Goal: Find specific page/section: Find specific page/section

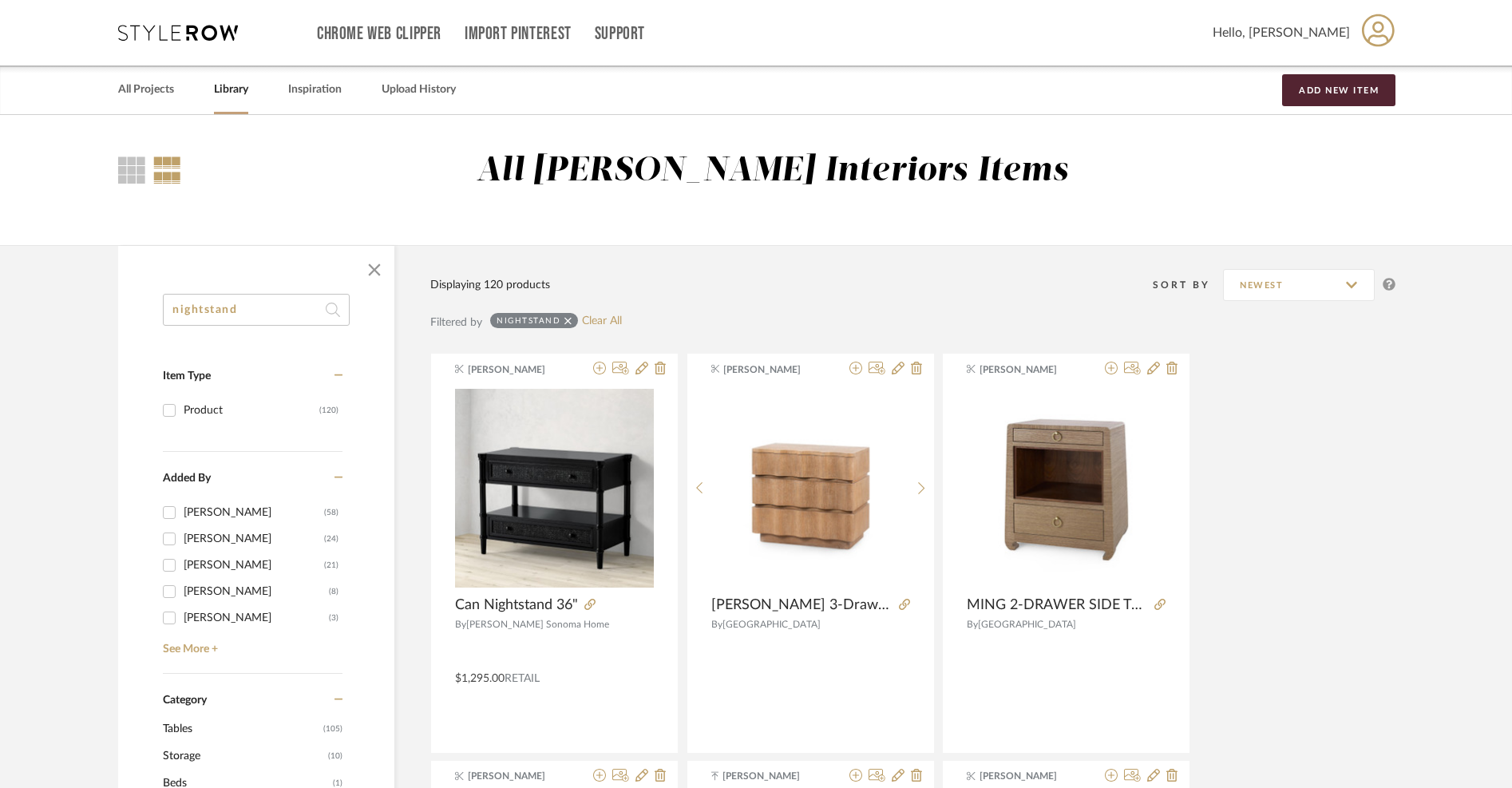
click at [204, 29] on icon at bounding box center [178, 32] width 120 height 16
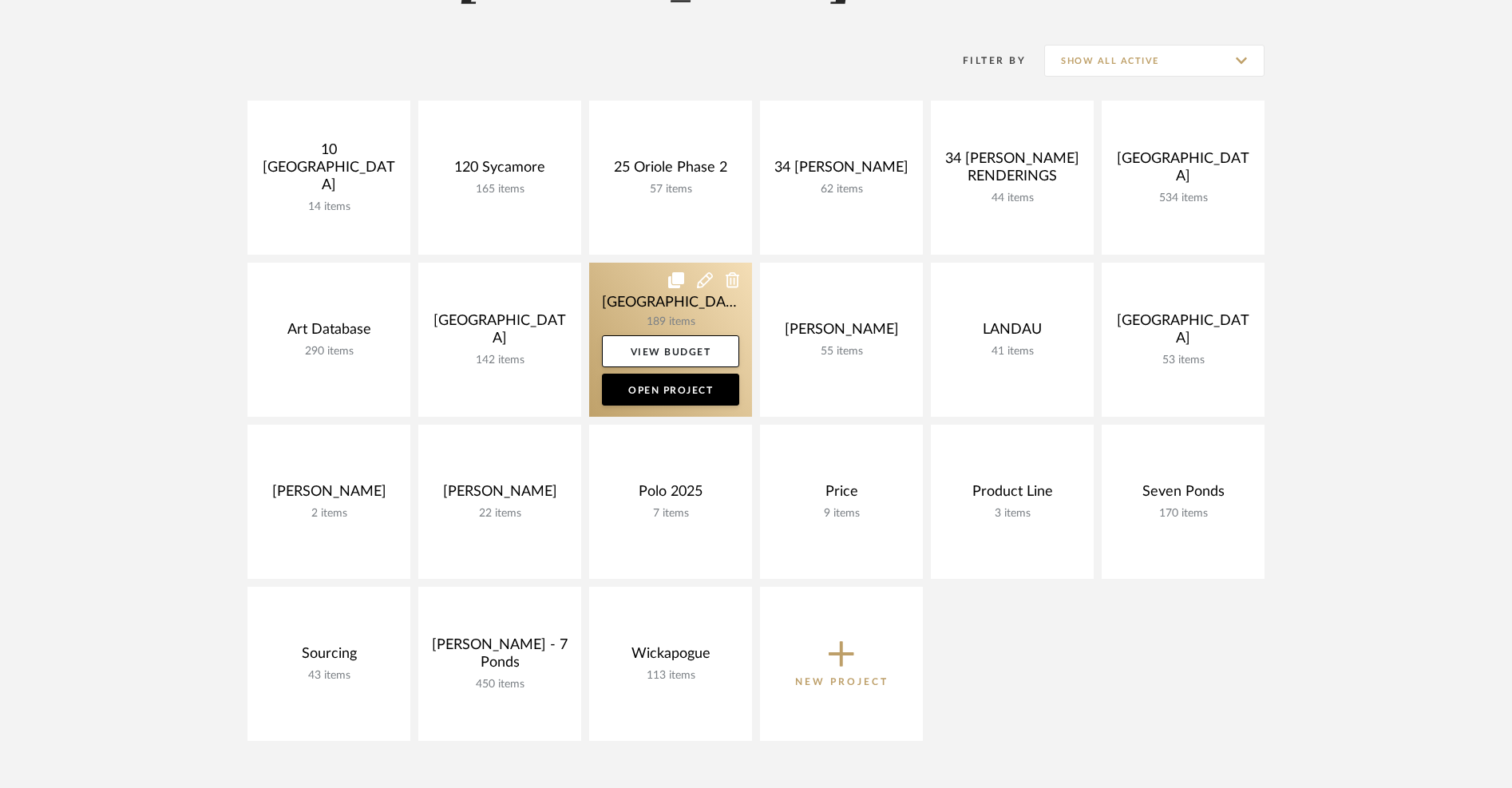
scroll to position [209, 0]
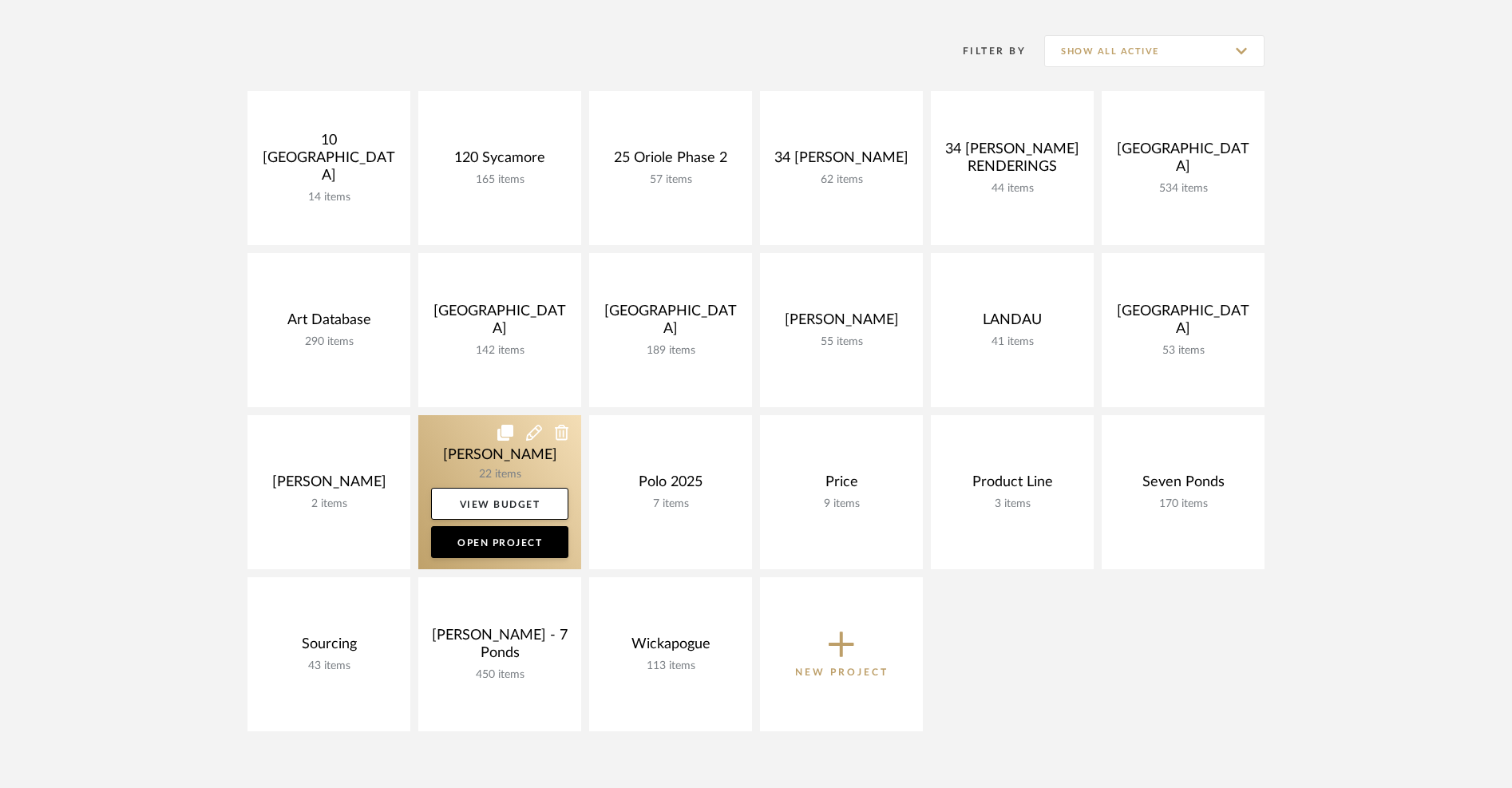
click at [454, 453] on link at bounding box center [499, 492] width 163 height 154
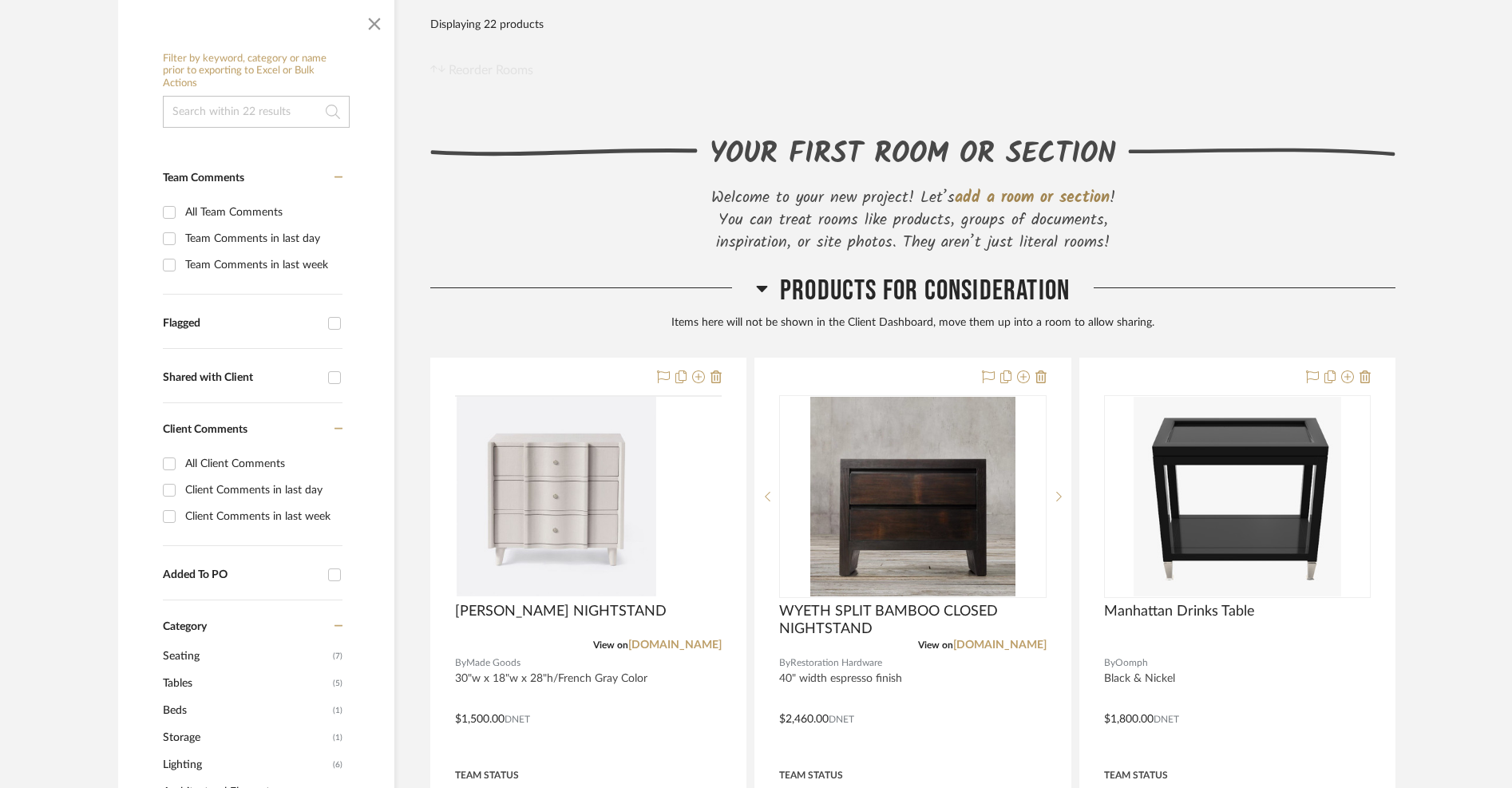
scroll to position [284, 0]
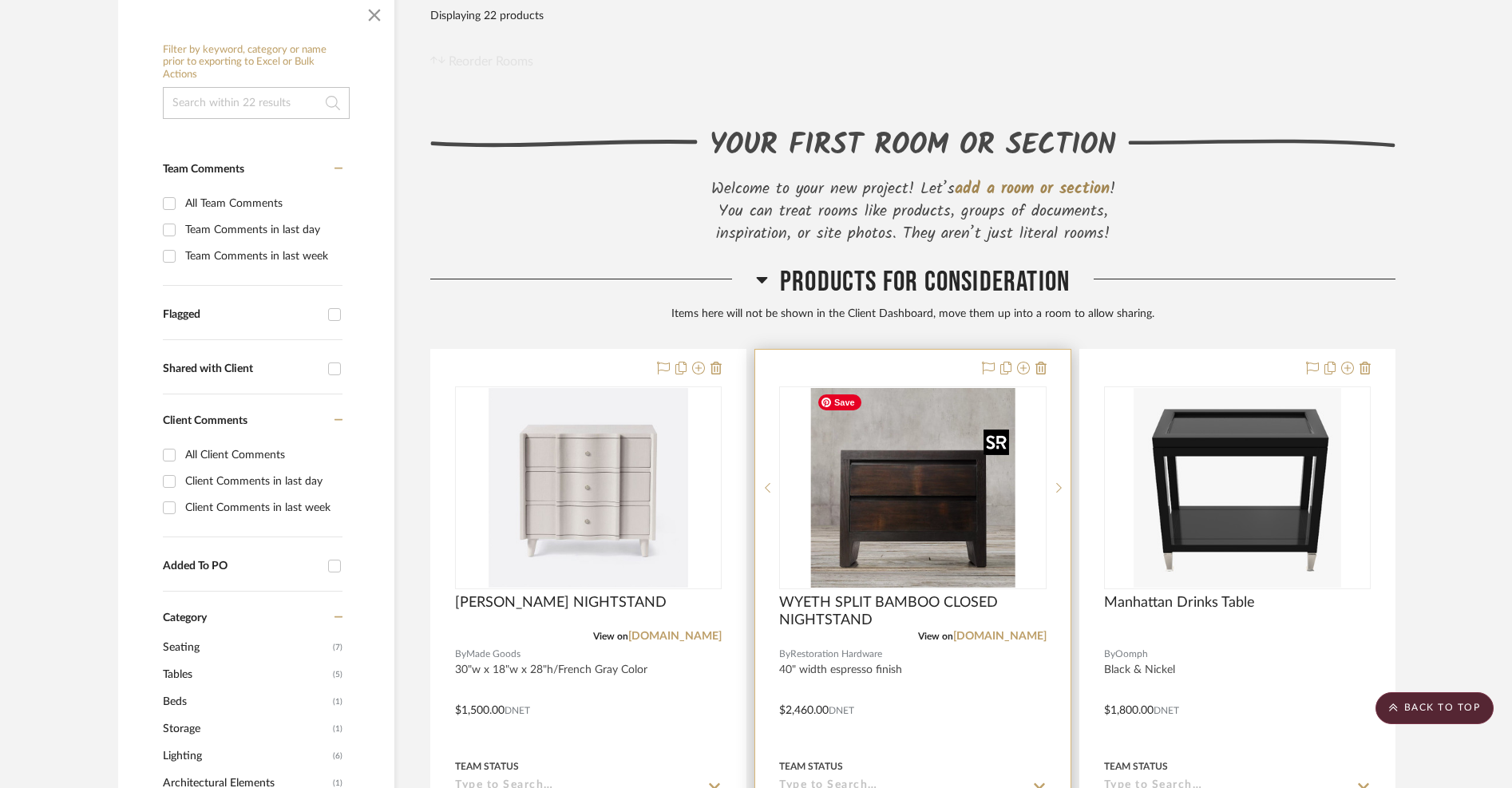
click at [924, 496] on img "0" at bounding box center [913, 487] width 206 height 200
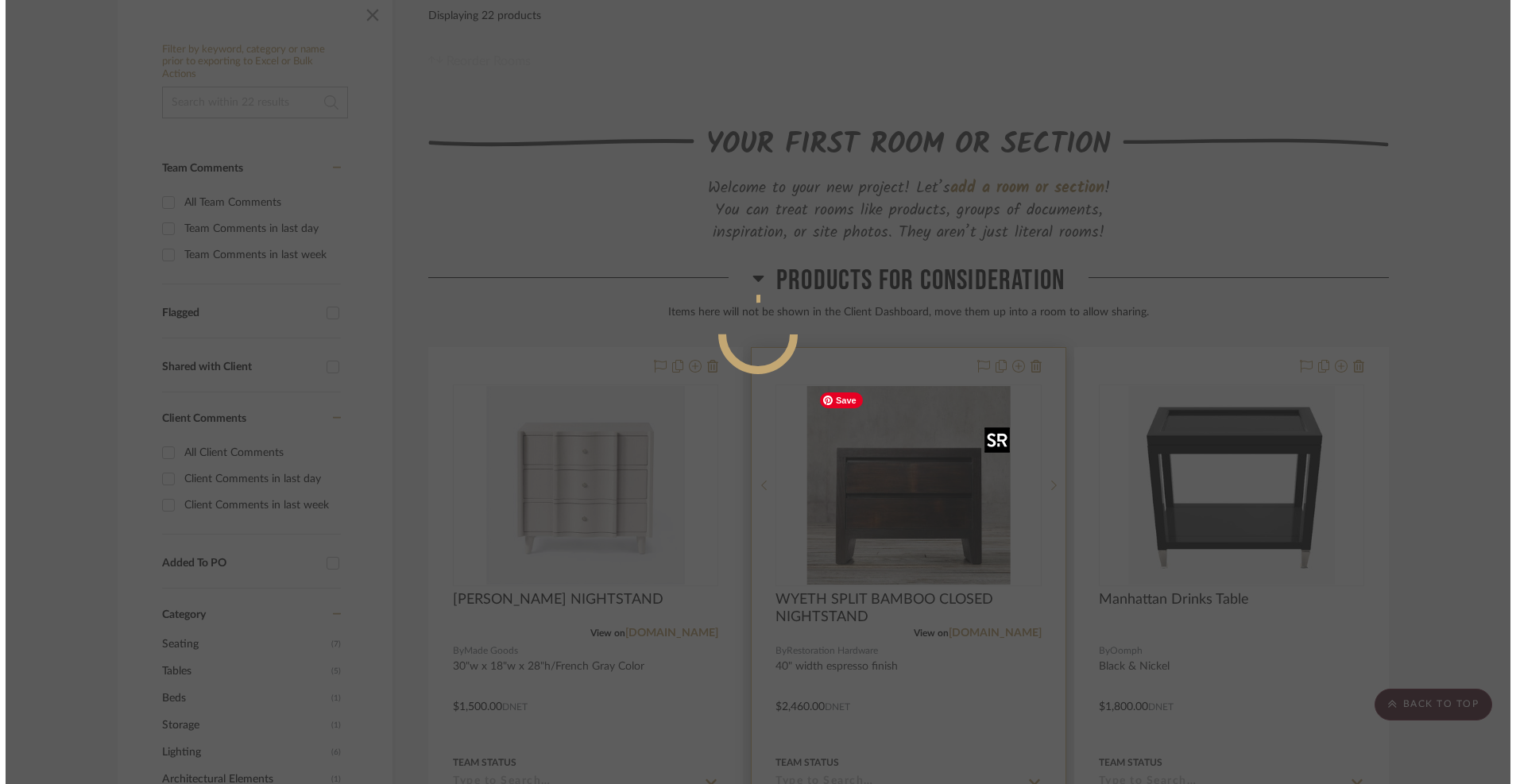
scroll to position [0, 0]
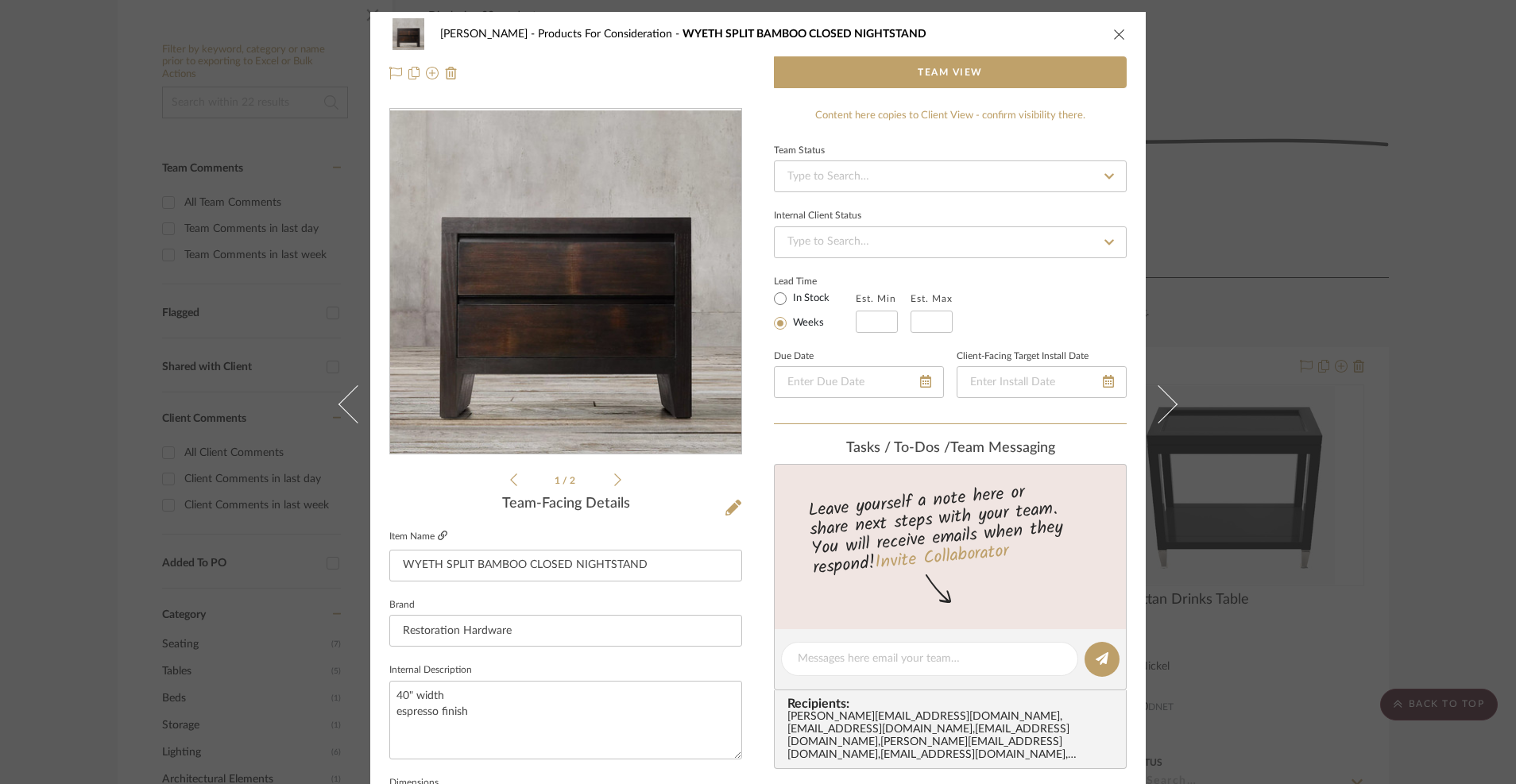
click at [438, 535] on icon at bounding box center [442, 535] width 9 height 9
click at [1119, 28] on icon "close" at bounding box center [1119, 34] width 13 height 13
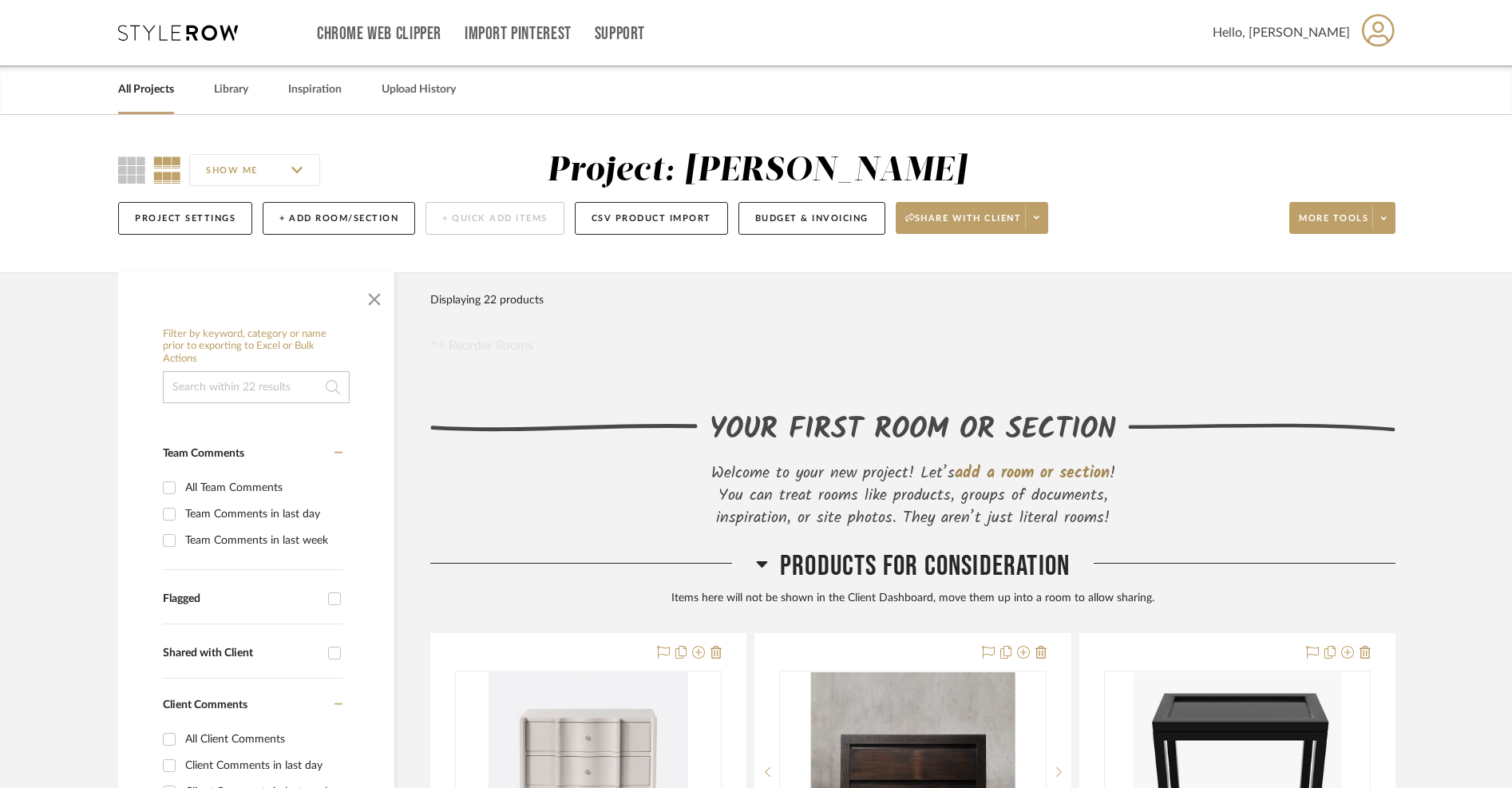
click at [151, 98] on link "All Projects" at bounding box center [146, 90] width 56 height 22
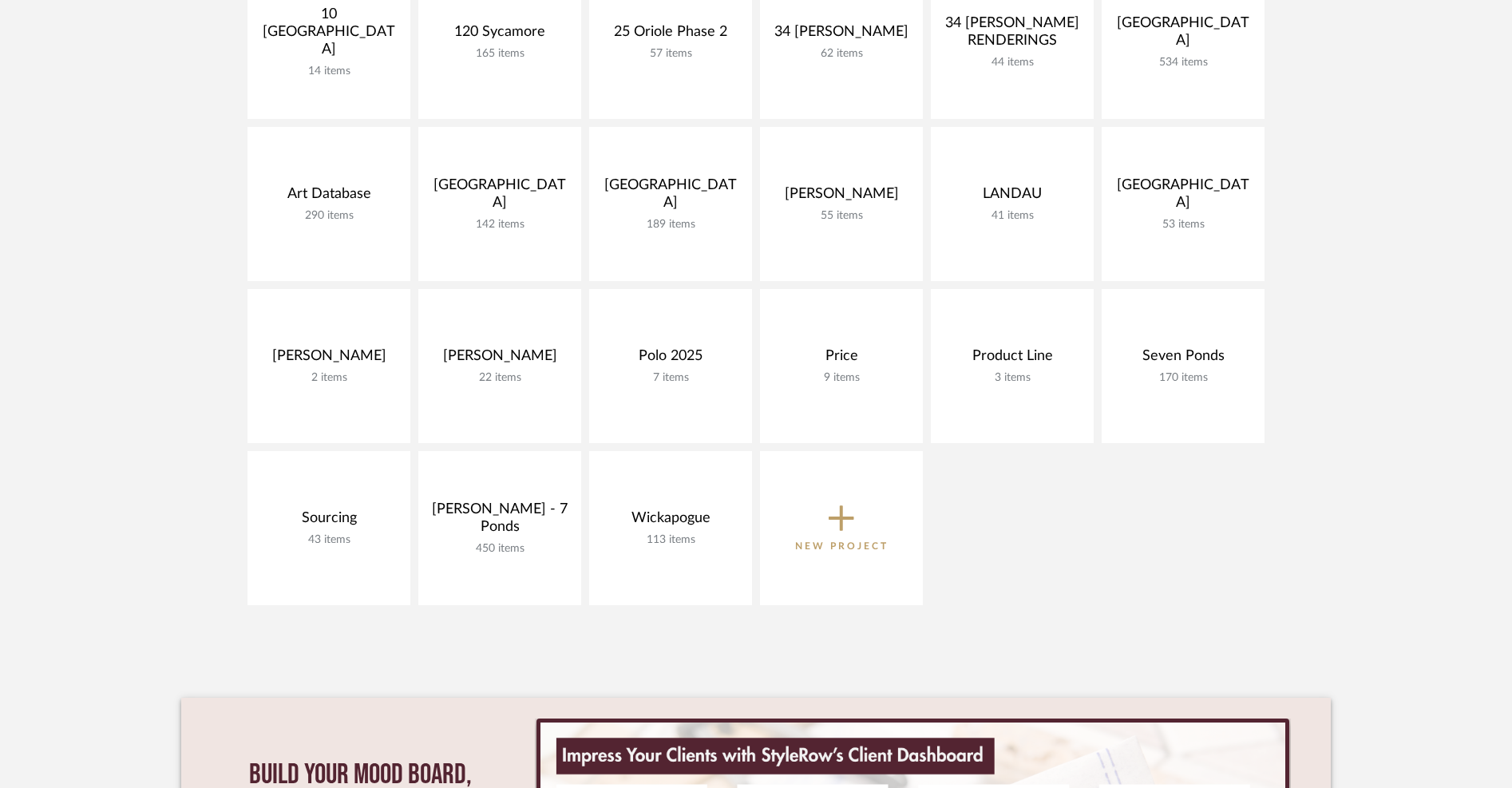
scroll to position [334, 0]
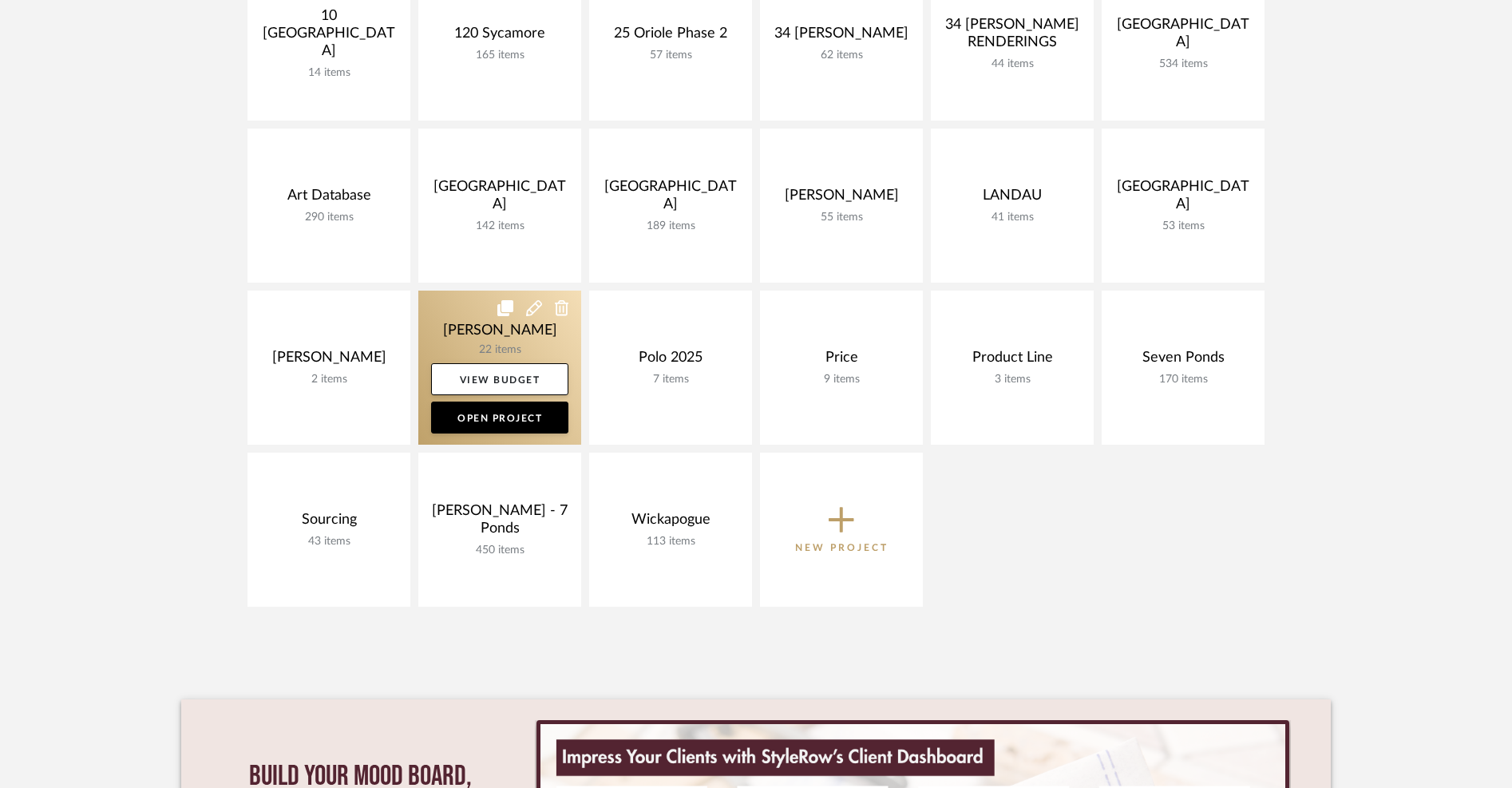
click at [506, 346] on link at bounding box center [499, 367] width 163 height 154
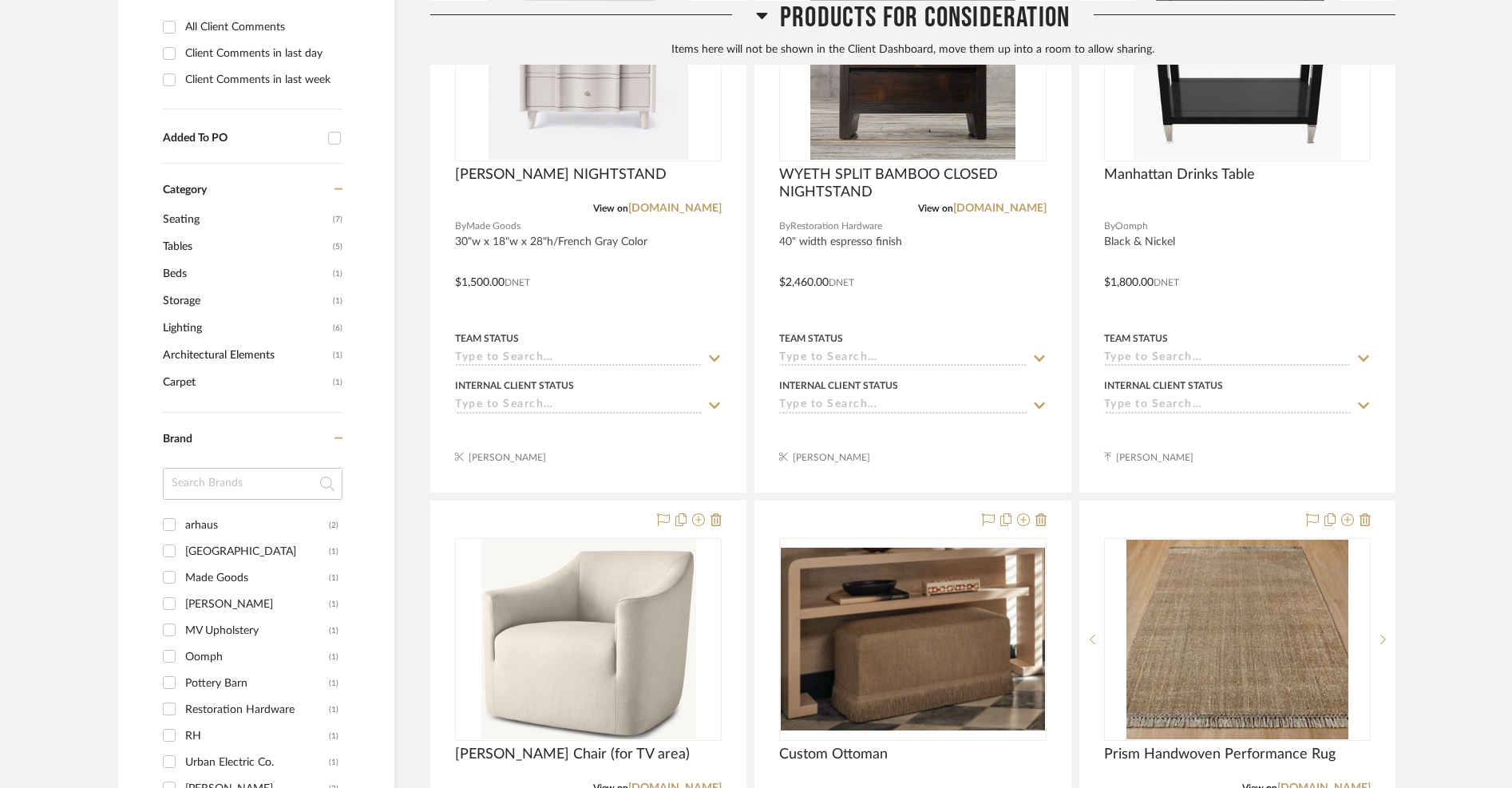
scroll to position [841, 0]
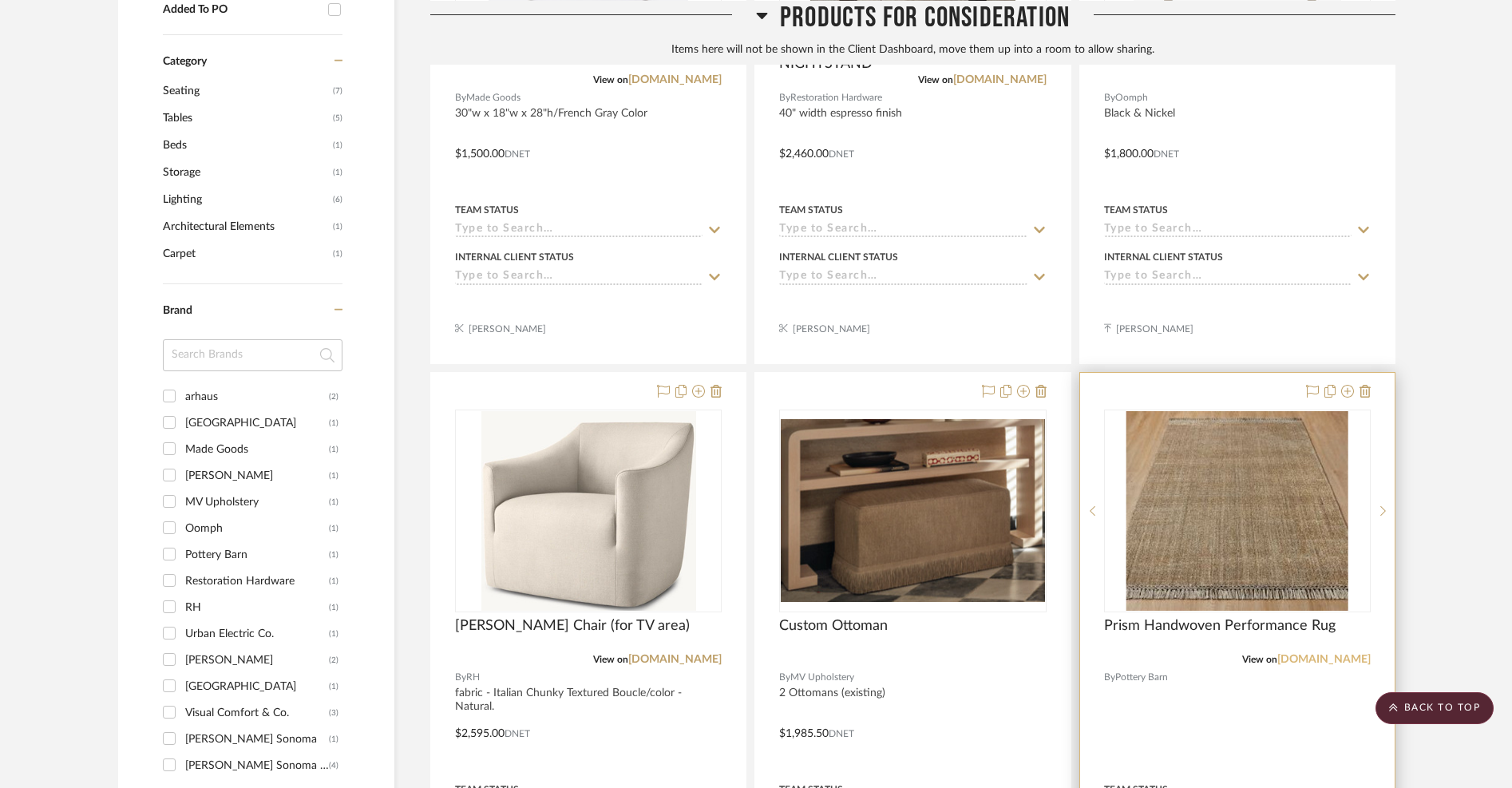
click at [1307, 654] on link "[DOMAIN_NAME]" at bounding box center [1323, 659] width 93 height 11
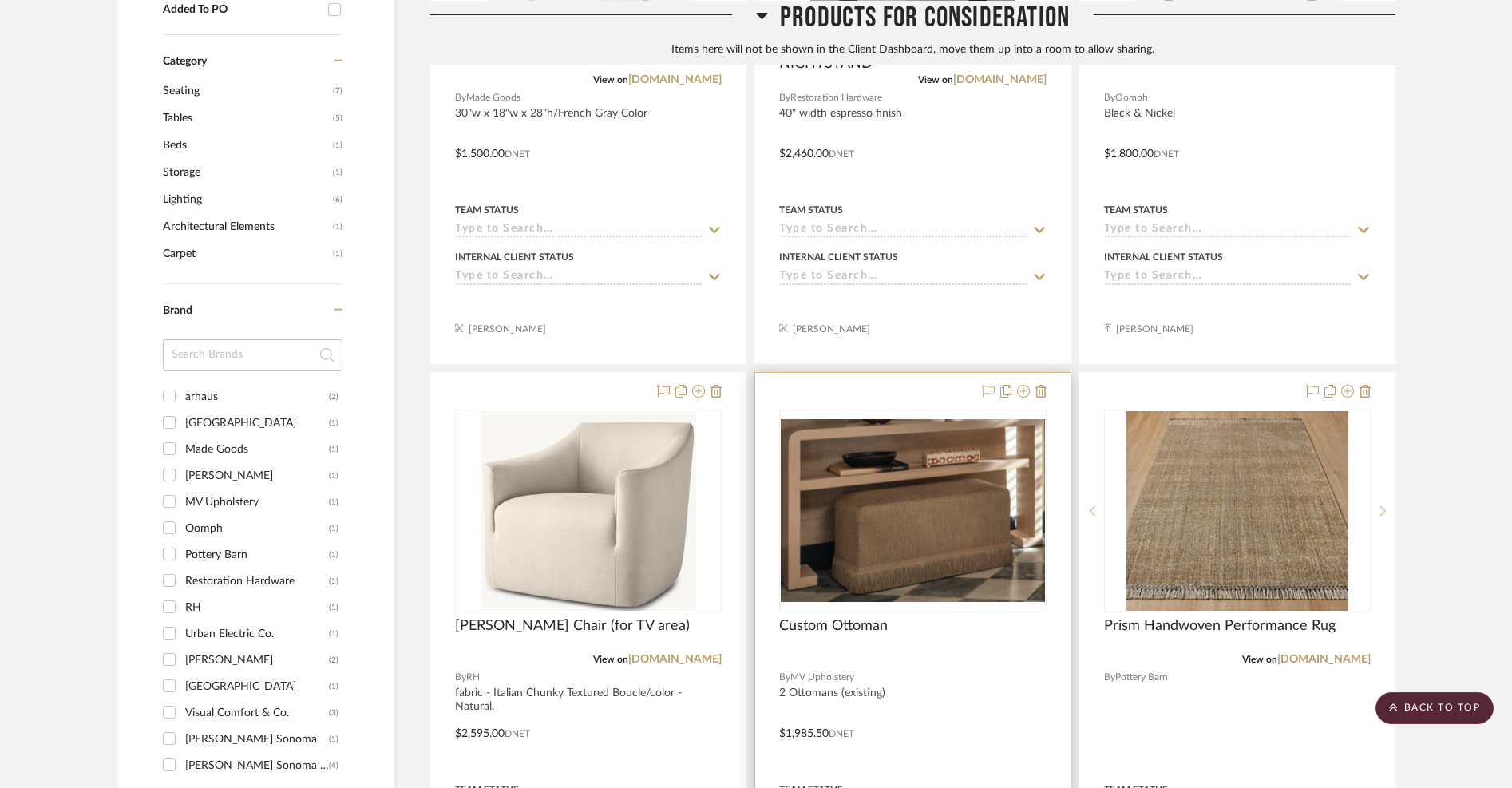
scroll to position [0, 0]
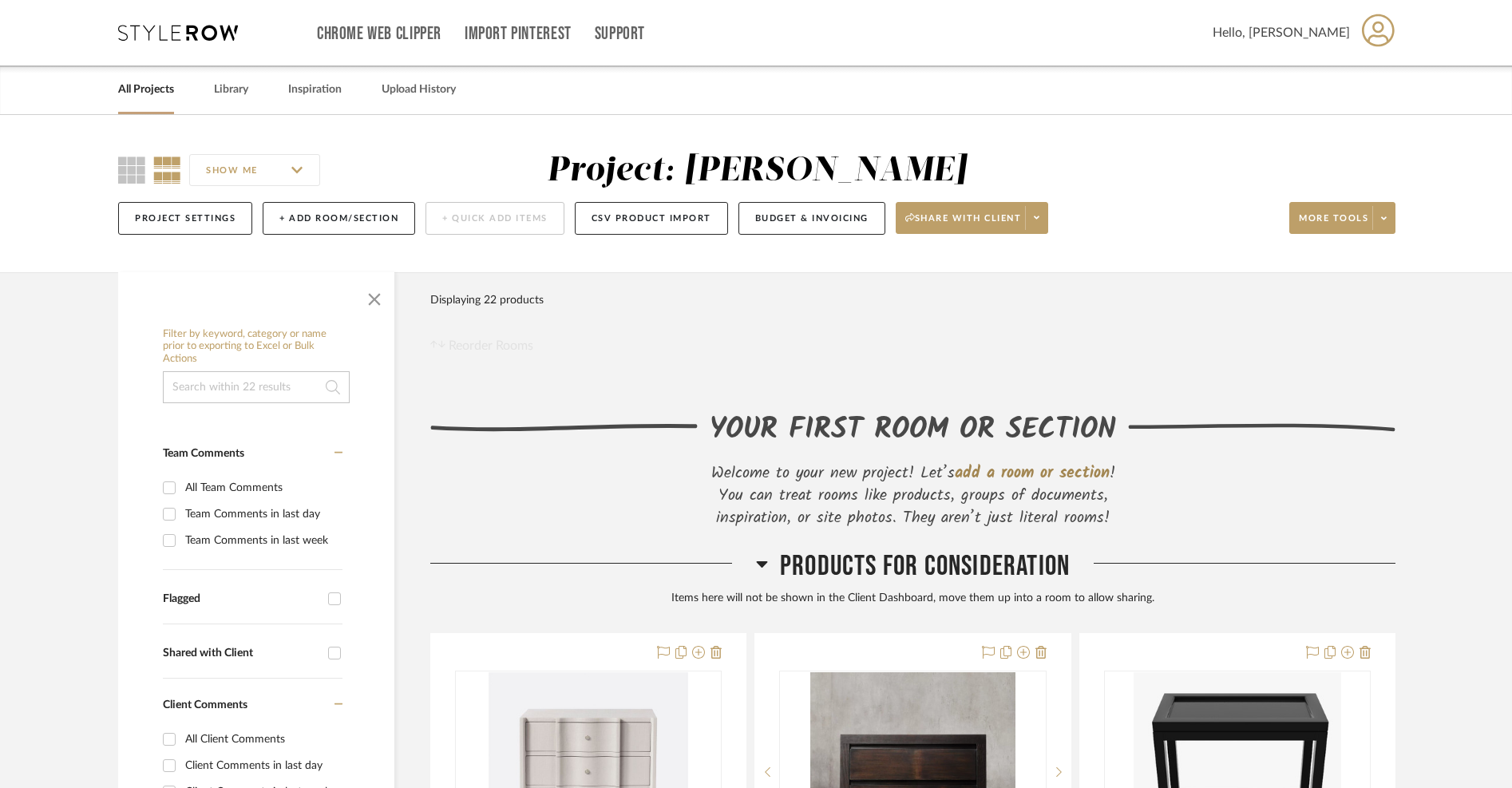
click at [174, 38] on icon at bounding box center [178, 32] width 120 height 16
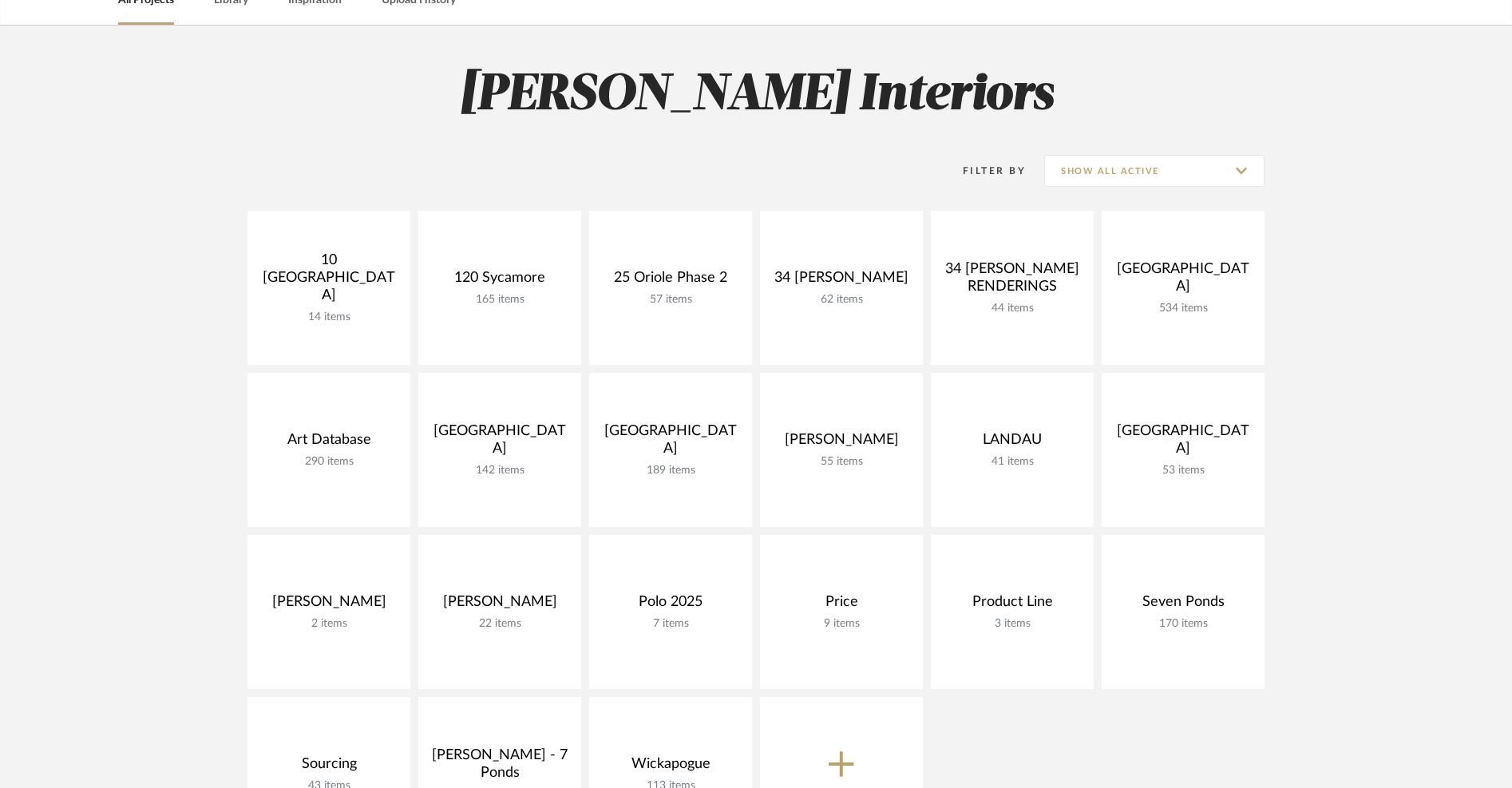
scroll to position [90, 0]
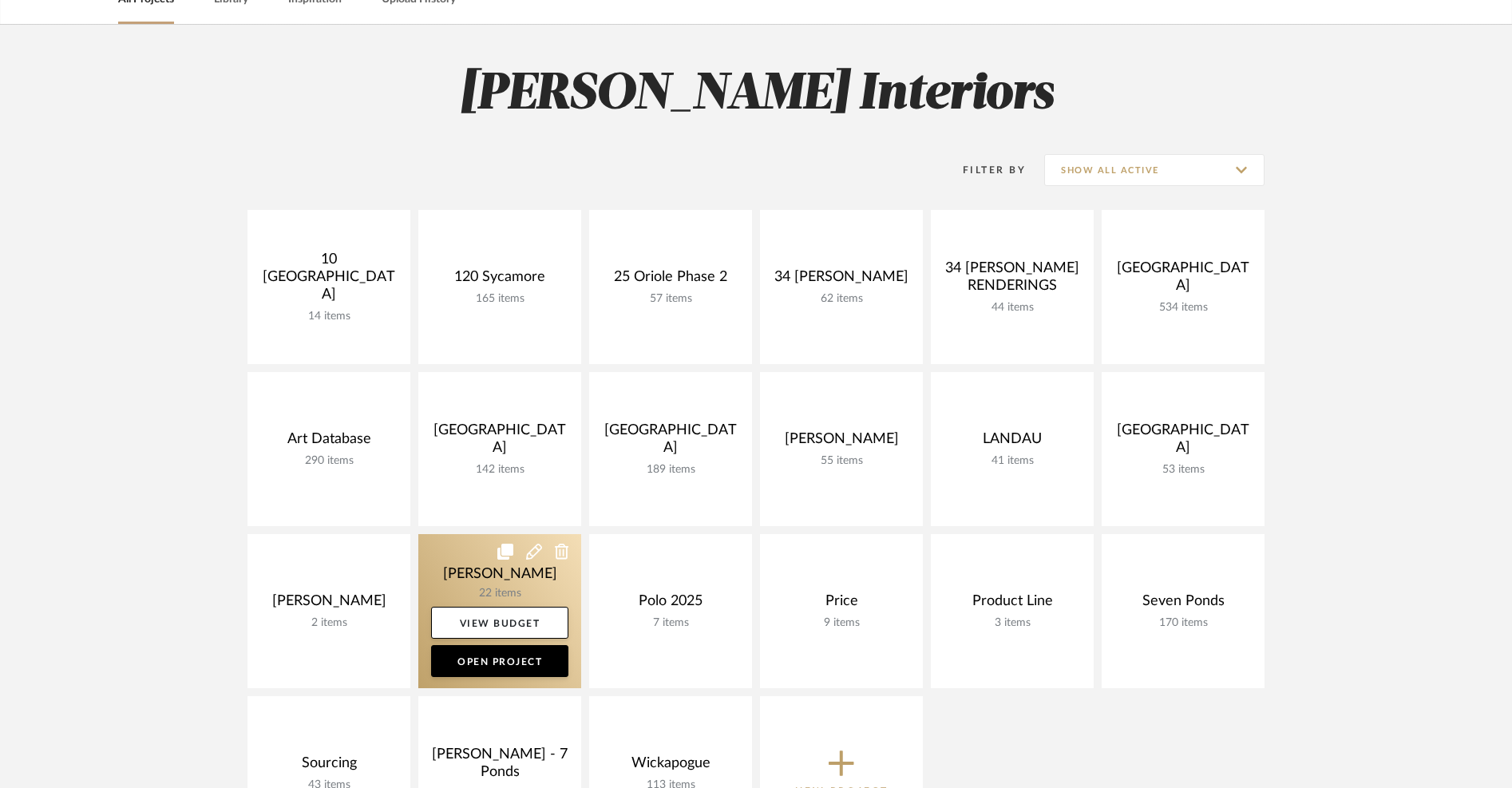
click at [459, 571] on link at bounding box center [499, 611] width 163 height 154
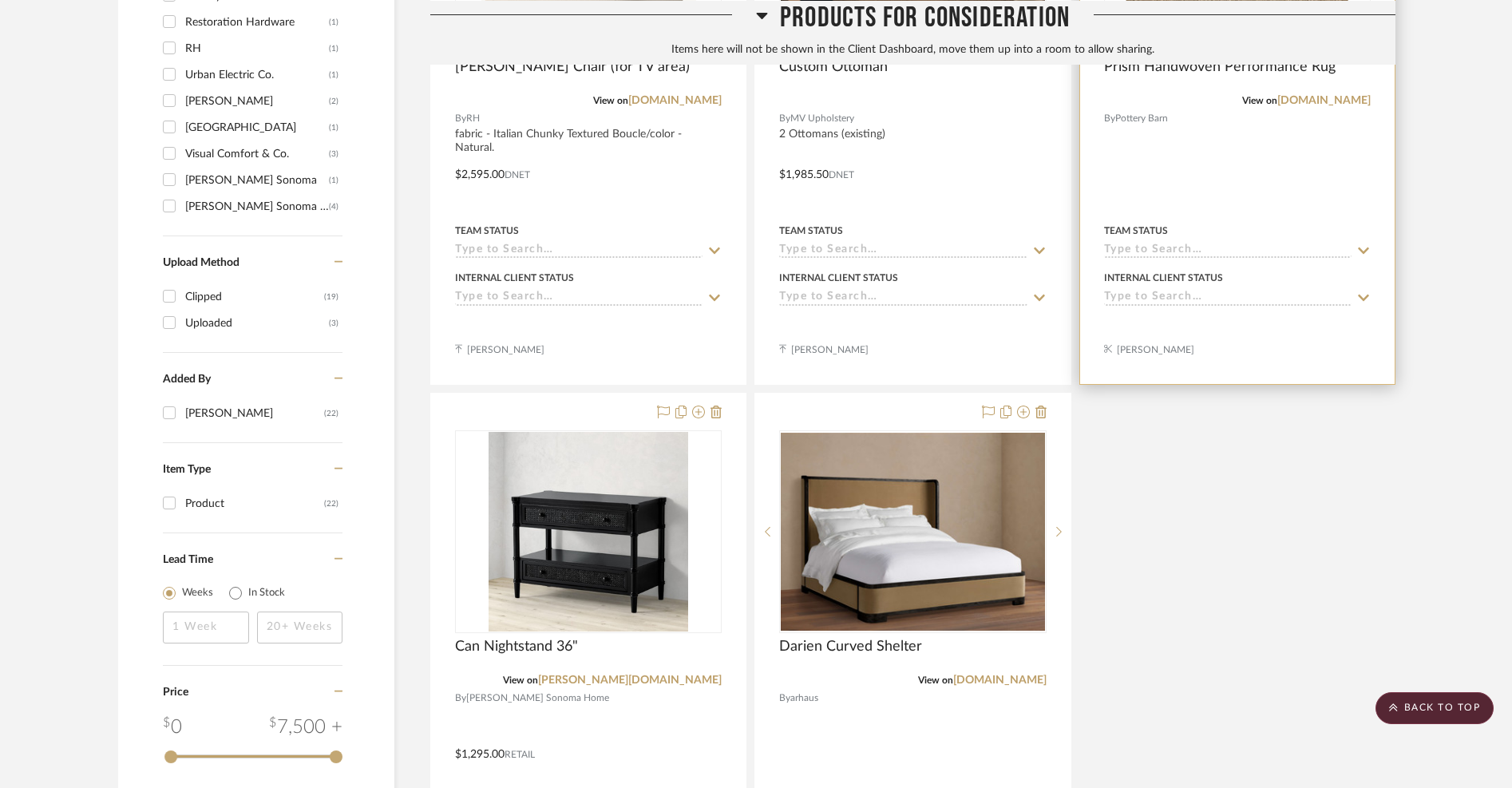
scroll to position [1464, 0]
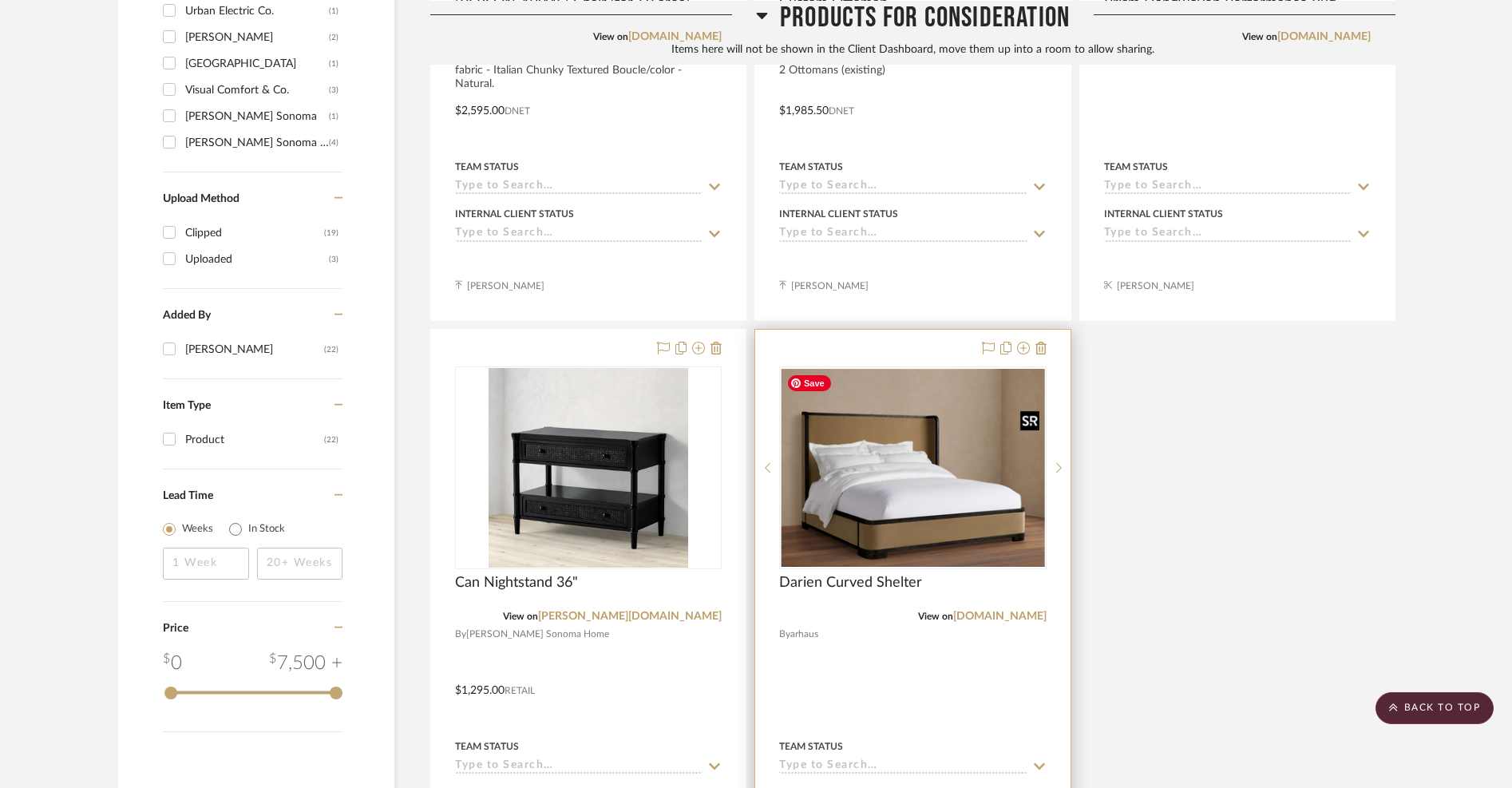
click at [941, 478] on img "0" at bounding box center [912, 468] width 264 height 198
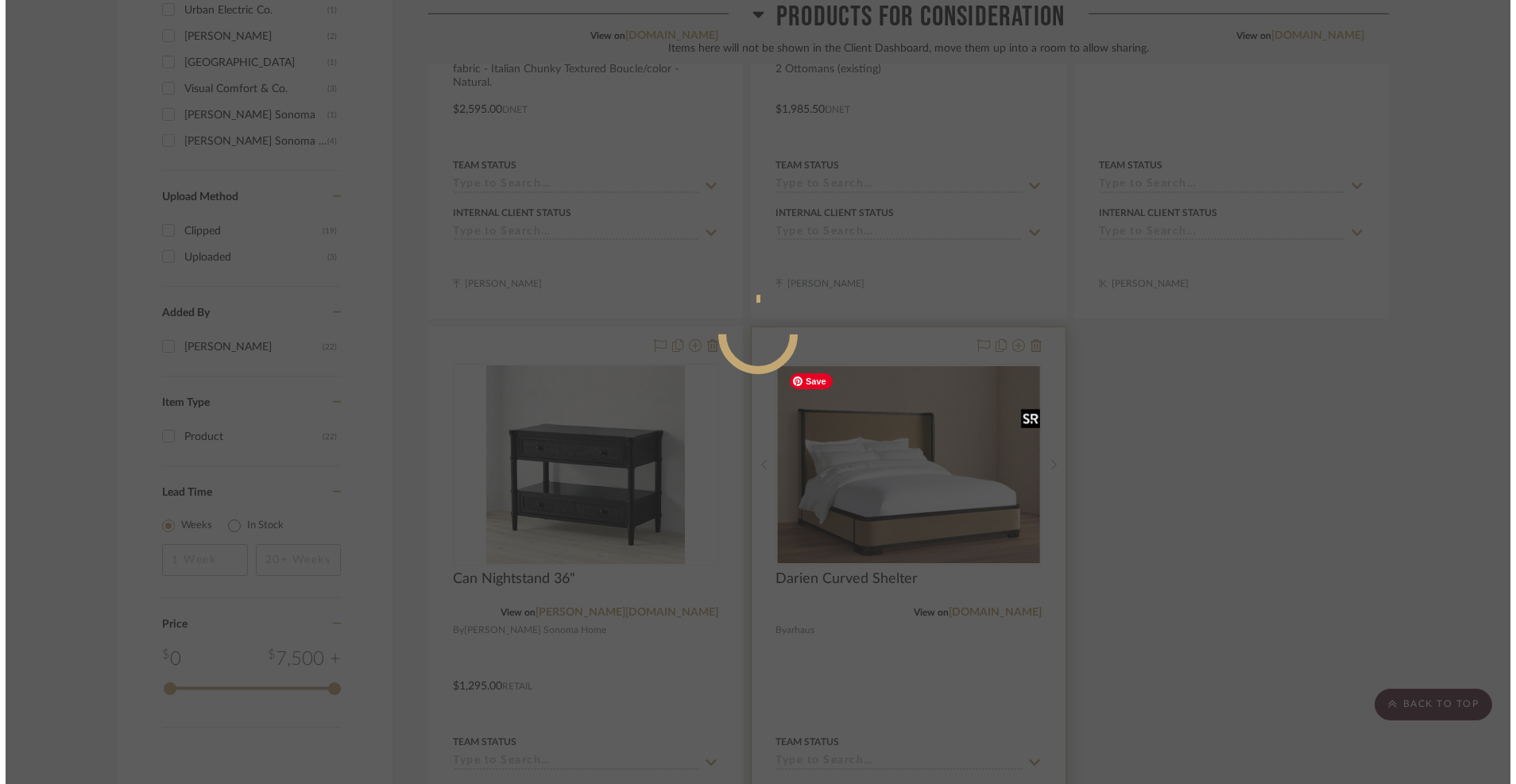
scroll to position [0, 0]
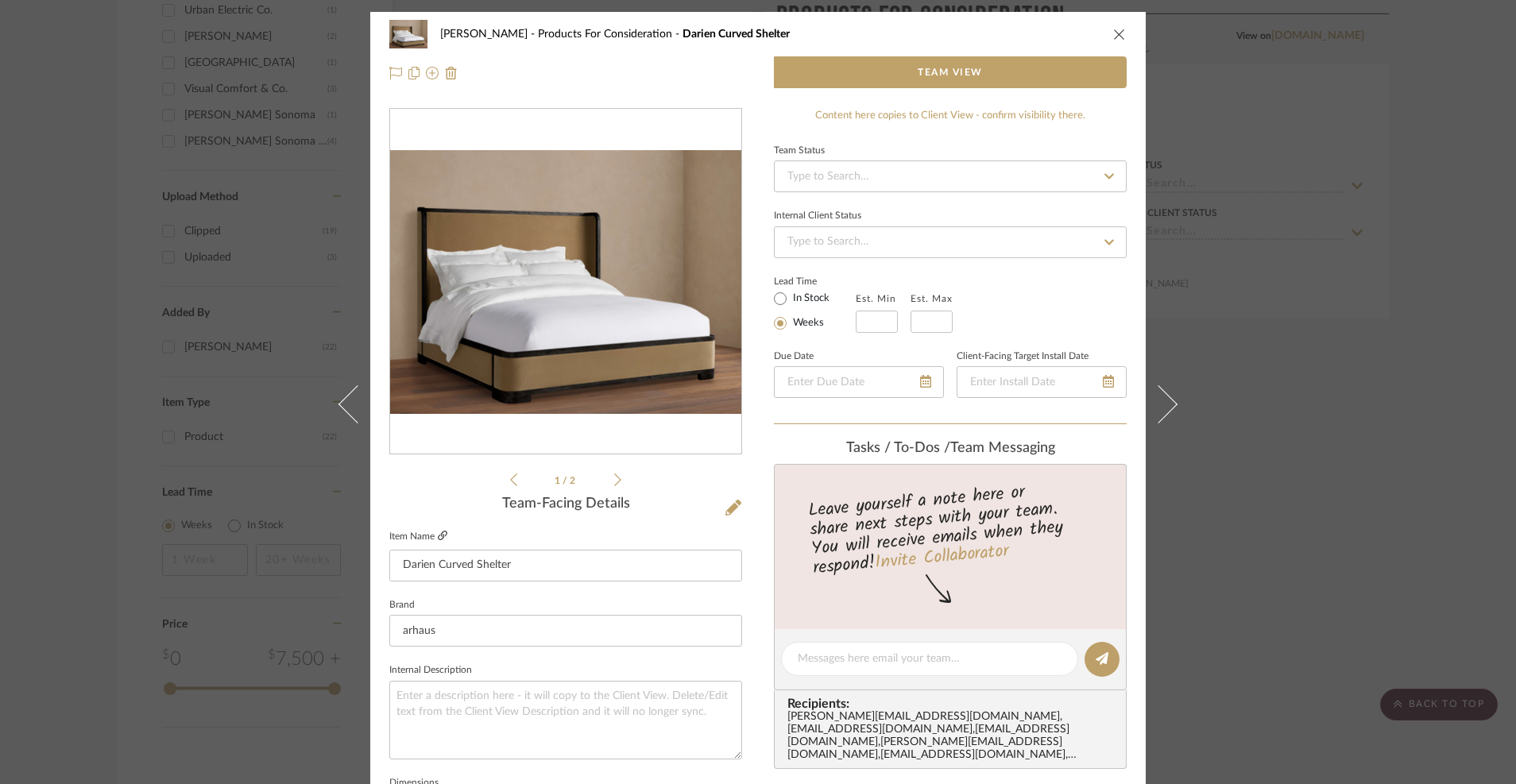
click at [438, 538] on icon at bounding box center [442, 535] width 9 height 9
